Goal: Navigation & Orientation: Find specific page/section

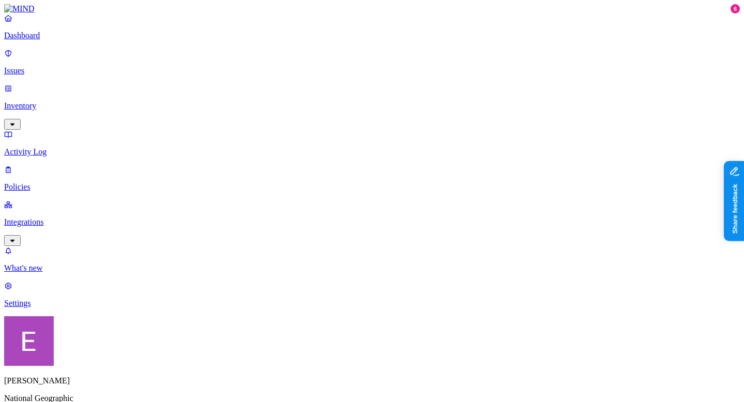
click at [58, 40] on p "Dashboard" at bounding box center [371, 35] width 735 height 9
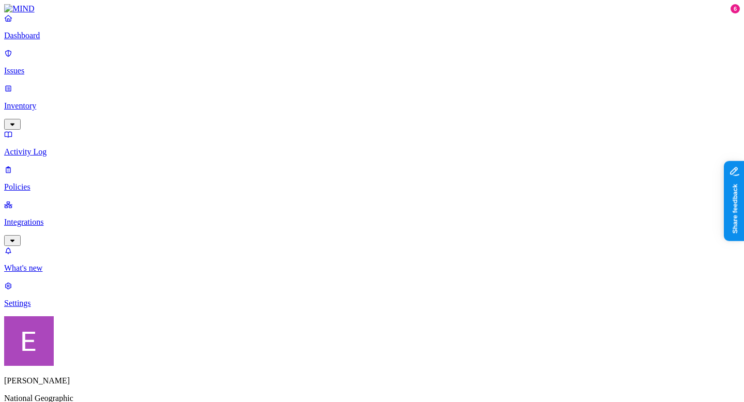
click at [60, 217] on p "Integrations" at bounding box center [371, 221] width 735 height 9
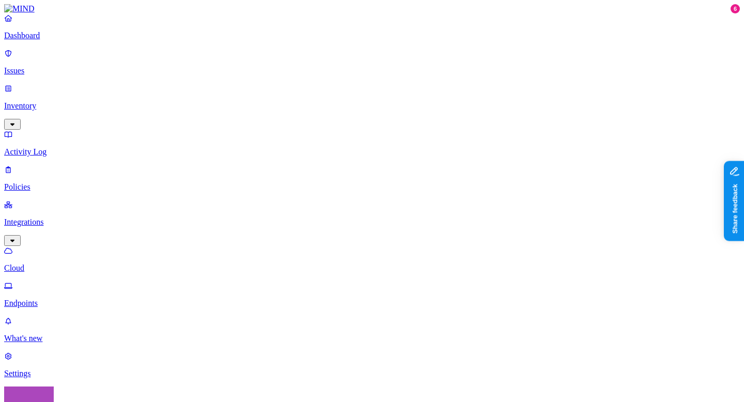
click at [65, 298] on p "Endpoints" at bounding box center [371, 302] width 735 height 9
click at [46, 40] on p "Dashboard" at bounding box center [371, 35] width 735 height 9
